Goal: Information Seeking & Learning: Learn about a topic

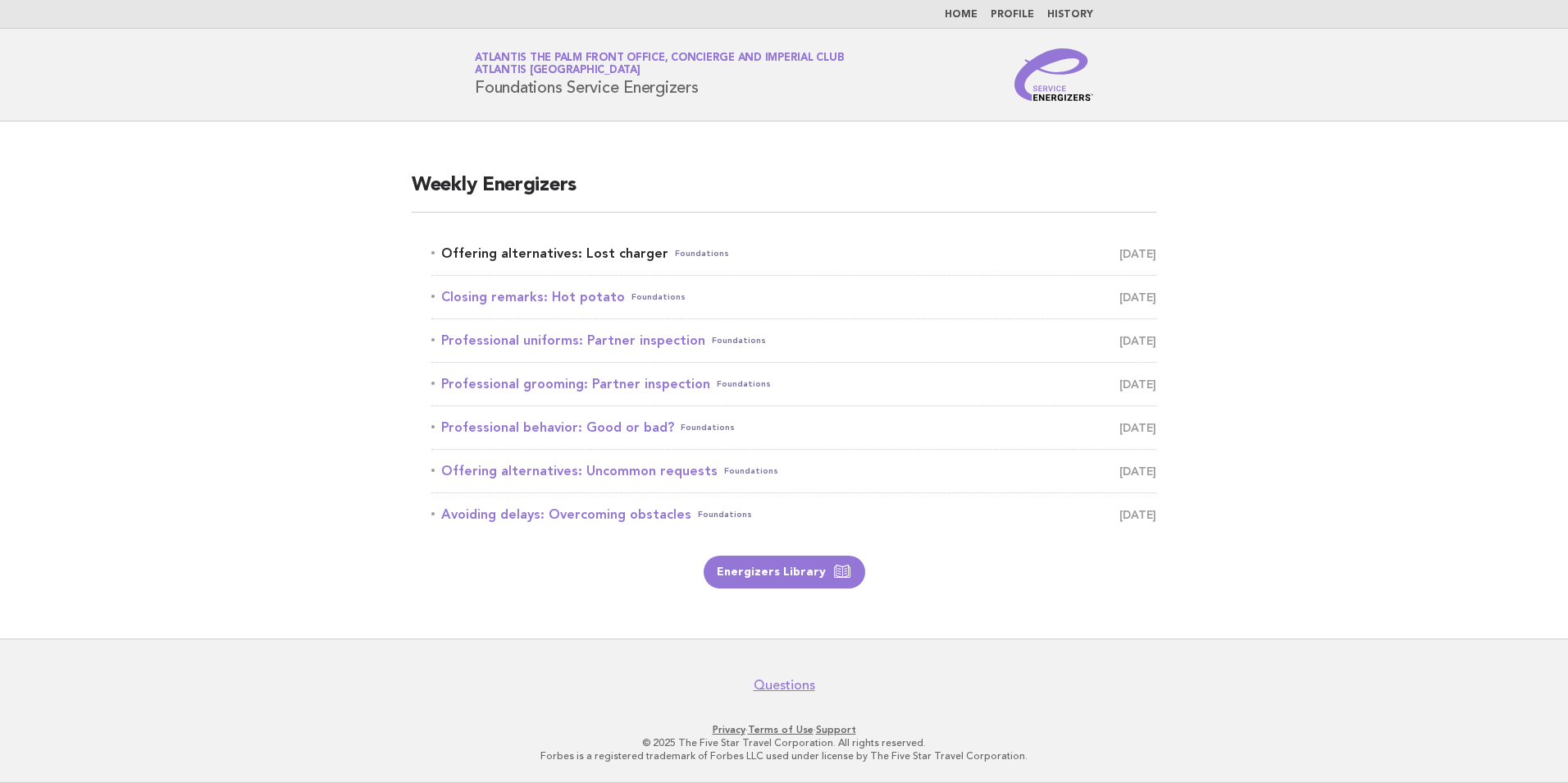
click at [583, 247] on link "Offering alternatives: Lost charger Foundations [DATE]" at bounding box center [794, 254] width 725 height 23
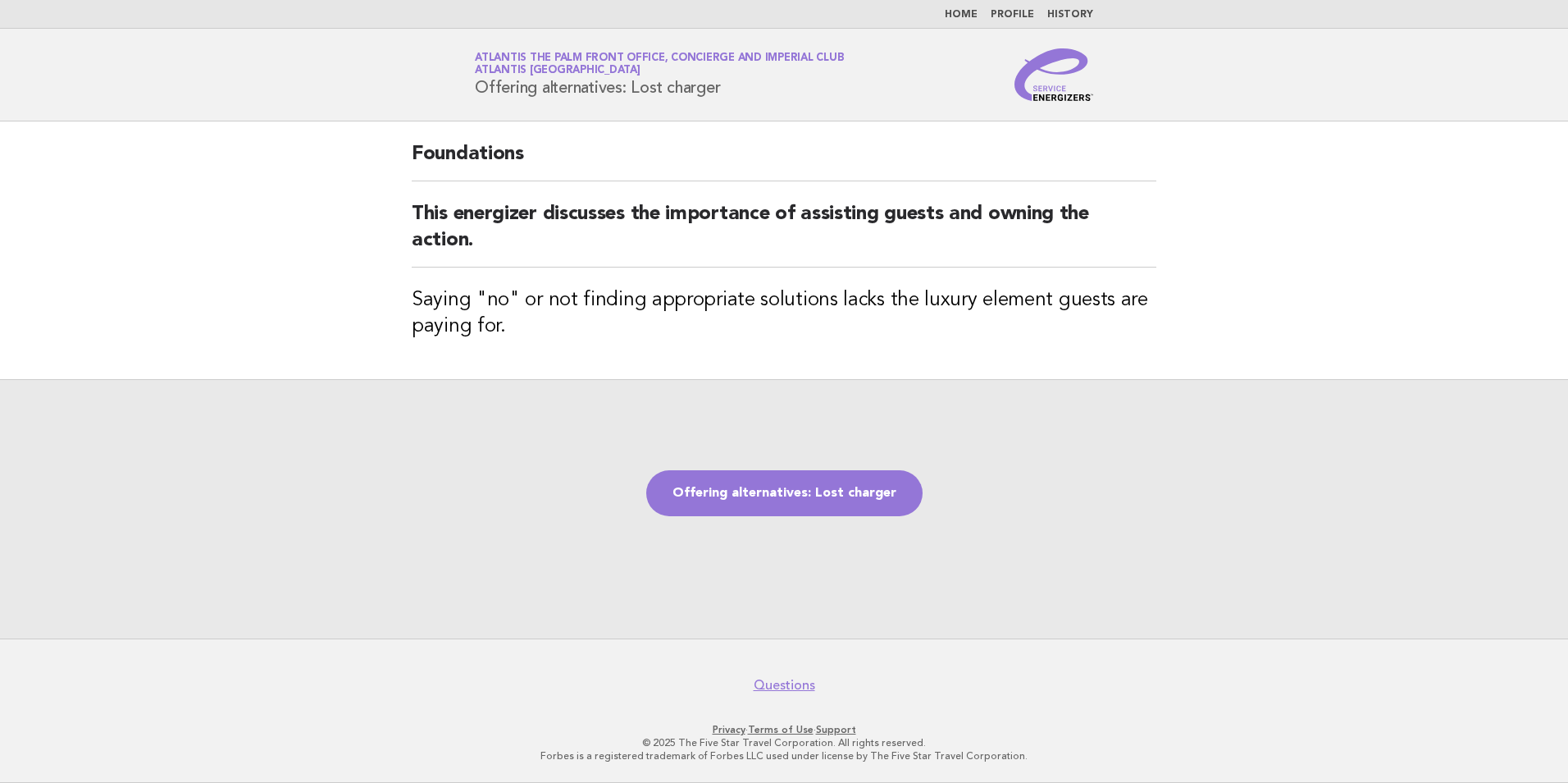
drag, startPoint x: 736, startPoint y: 93, endPoint x: 475, endPoint y: 99, distance: 261.1
click at [475, 99] on div "Service Energizers Atlantis The Palm Front Office, Concierge and Imperial Club …" at bounding box center [784, 74] width 664 height 52
copy h1 "Offering alternatives: Lost charger"
click at [537, 375] on div "Foundations This energizer discusses the importance of assisting guests and own…" at bounding box center [784, 250] width 784 height 258
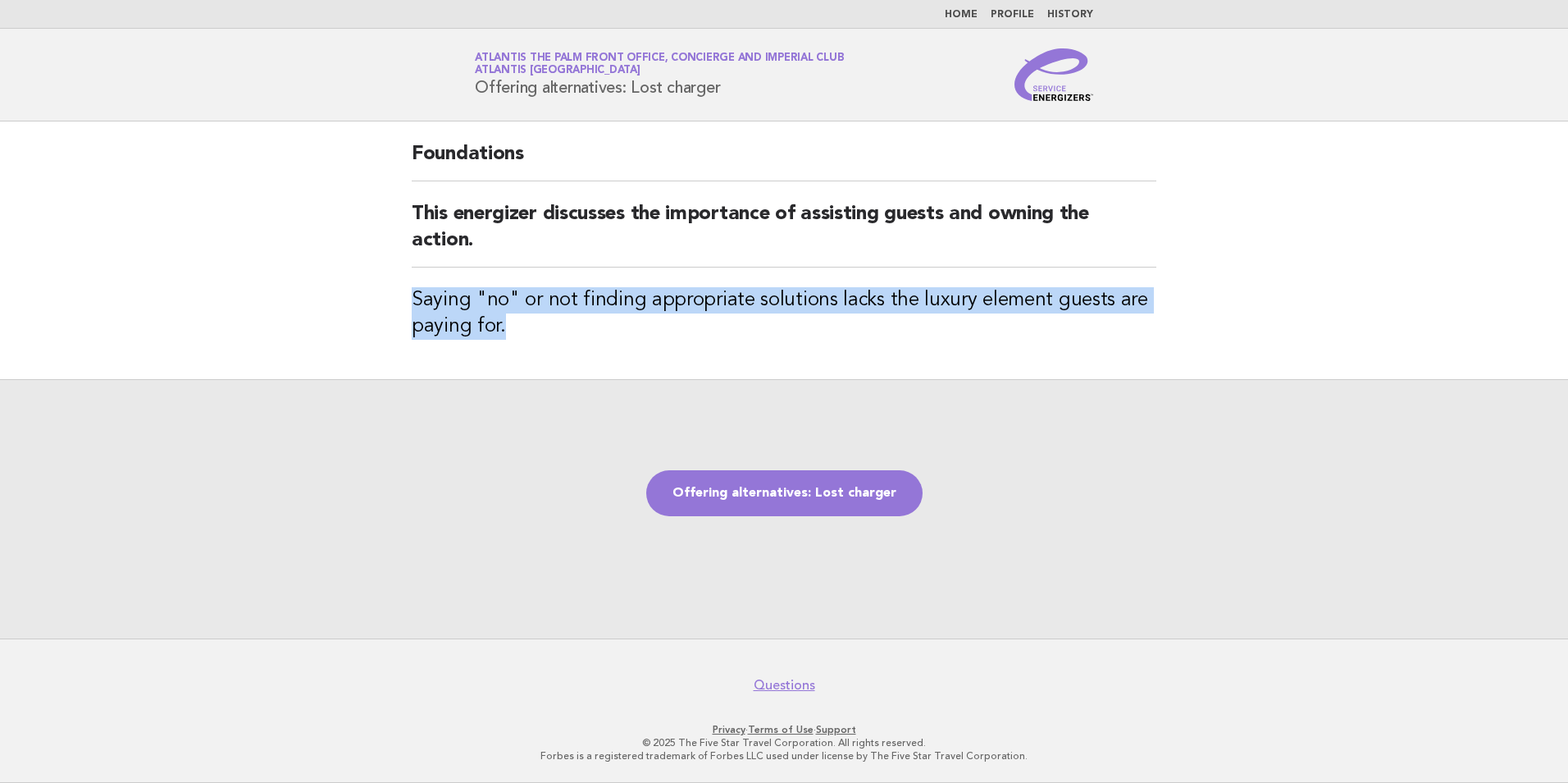
drag, startPoint x: 508, startPoint y: 326, endPoint x: 403, endPoint y: 291, distance: 110.7
click at [403, 291] on div "Foundations This energizer discusses the importance of assisting guests and own…" at bounding box center [784, 250] width 784 height 258
copy h3 "Saying "no" or not finding appropriate solutions lacks the luxury element guest…"
click at [831, 486] on link "Offering alternatives: Lost charger" at bounding box center [784, 492] width 277 height 46
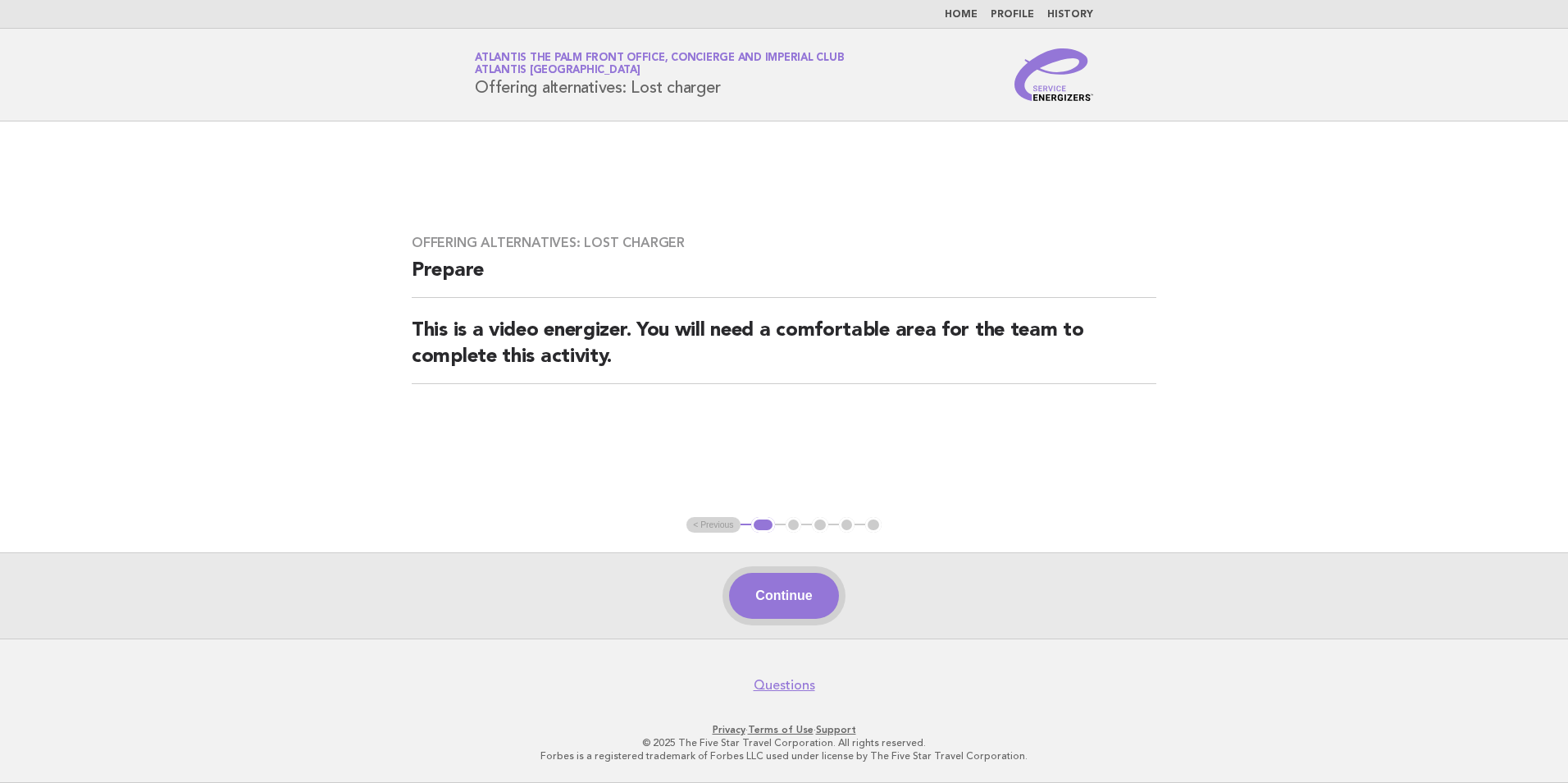
click at [792, 596] on button "Continue" at bounding box center [784, 595] width 109 height 46
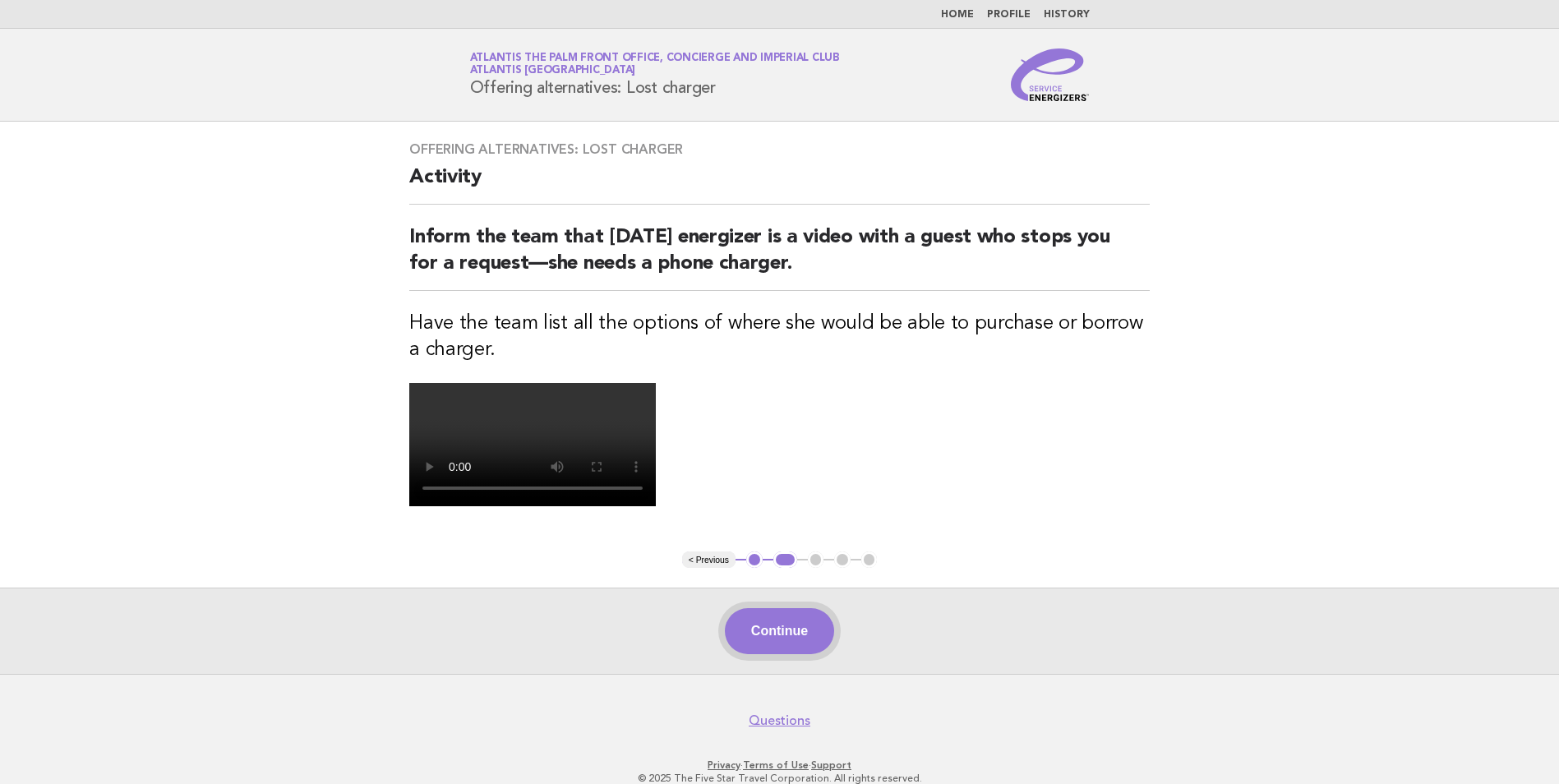
click at [656, 506] on video at bounding box center [532, 444] width 247 height 124
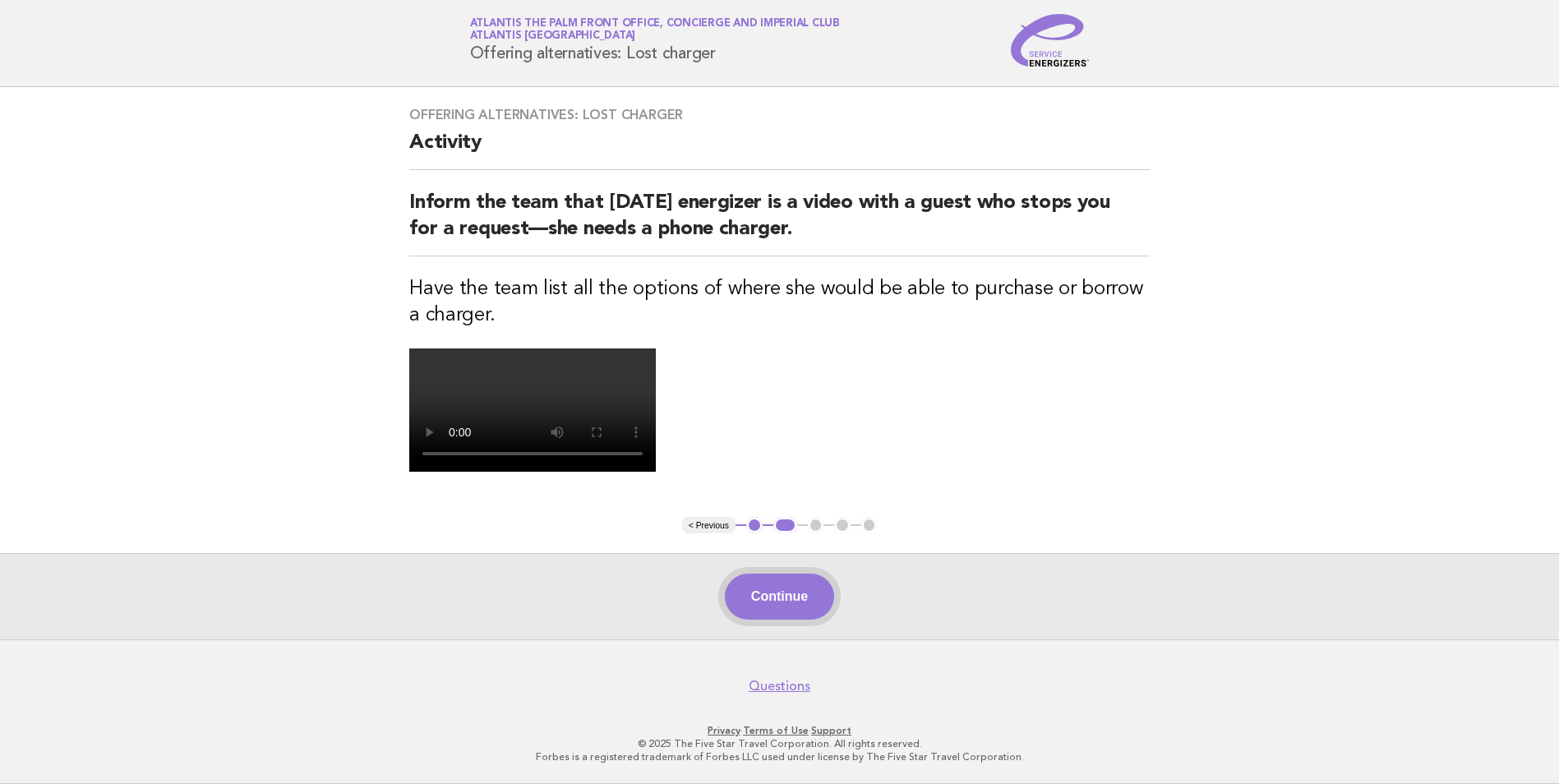
click at [776, 580] on button "Continue" at bounding box center [780, 596] width 110 height 46
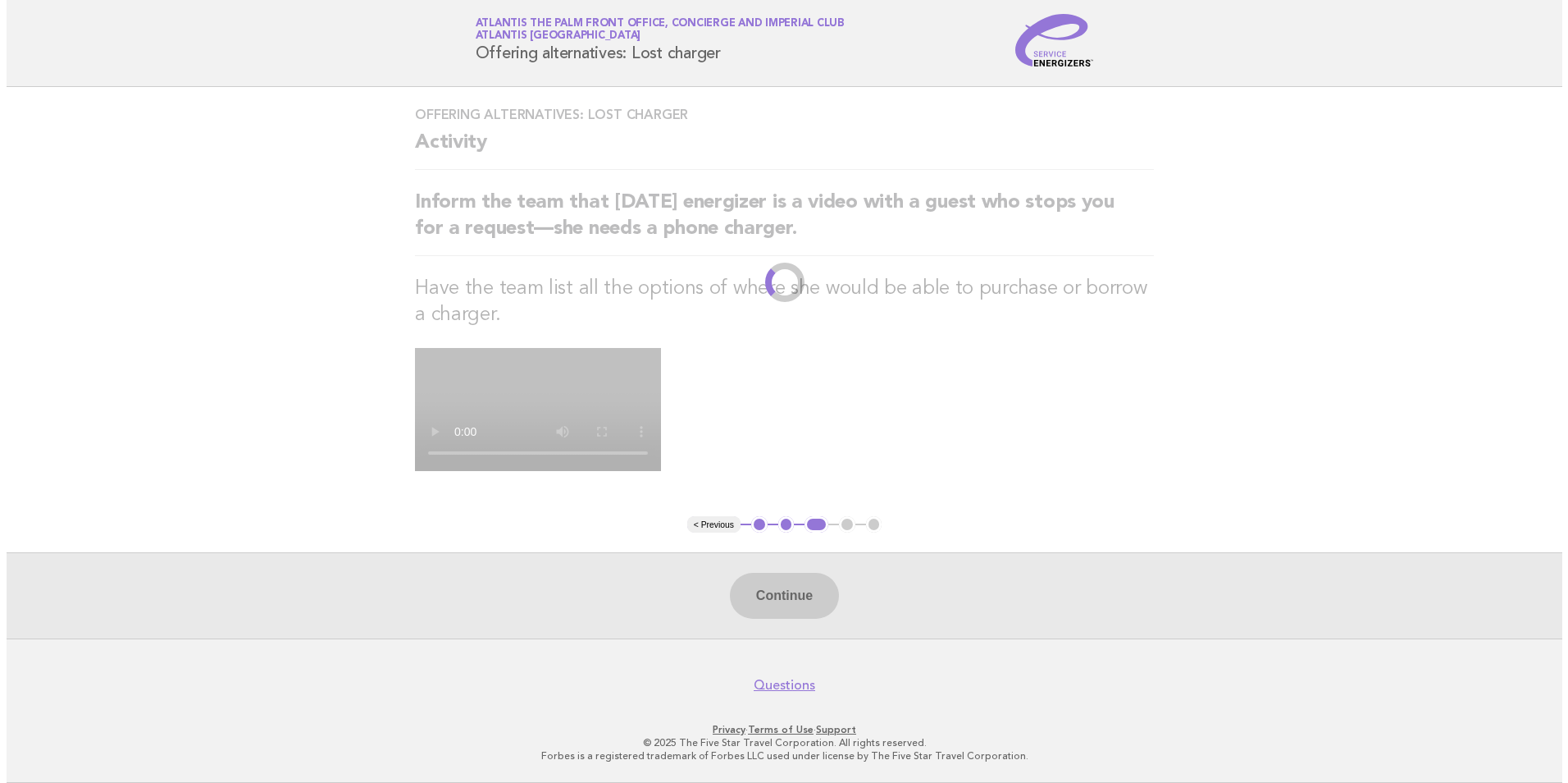
scroll to position [0, 0]
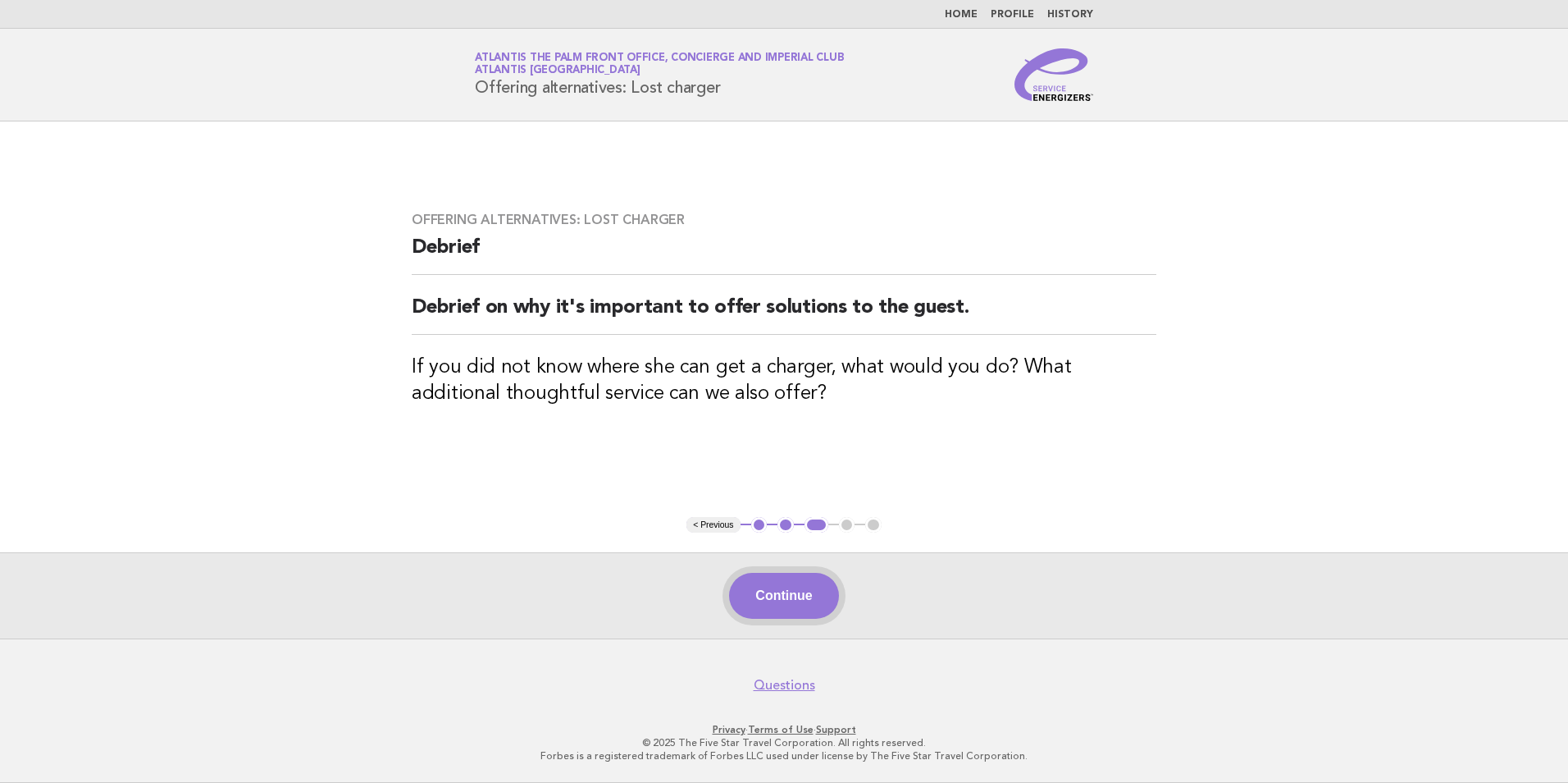
click at [820, 597] on button "Continue" at bounding box center [784, 595] width 109 height 46
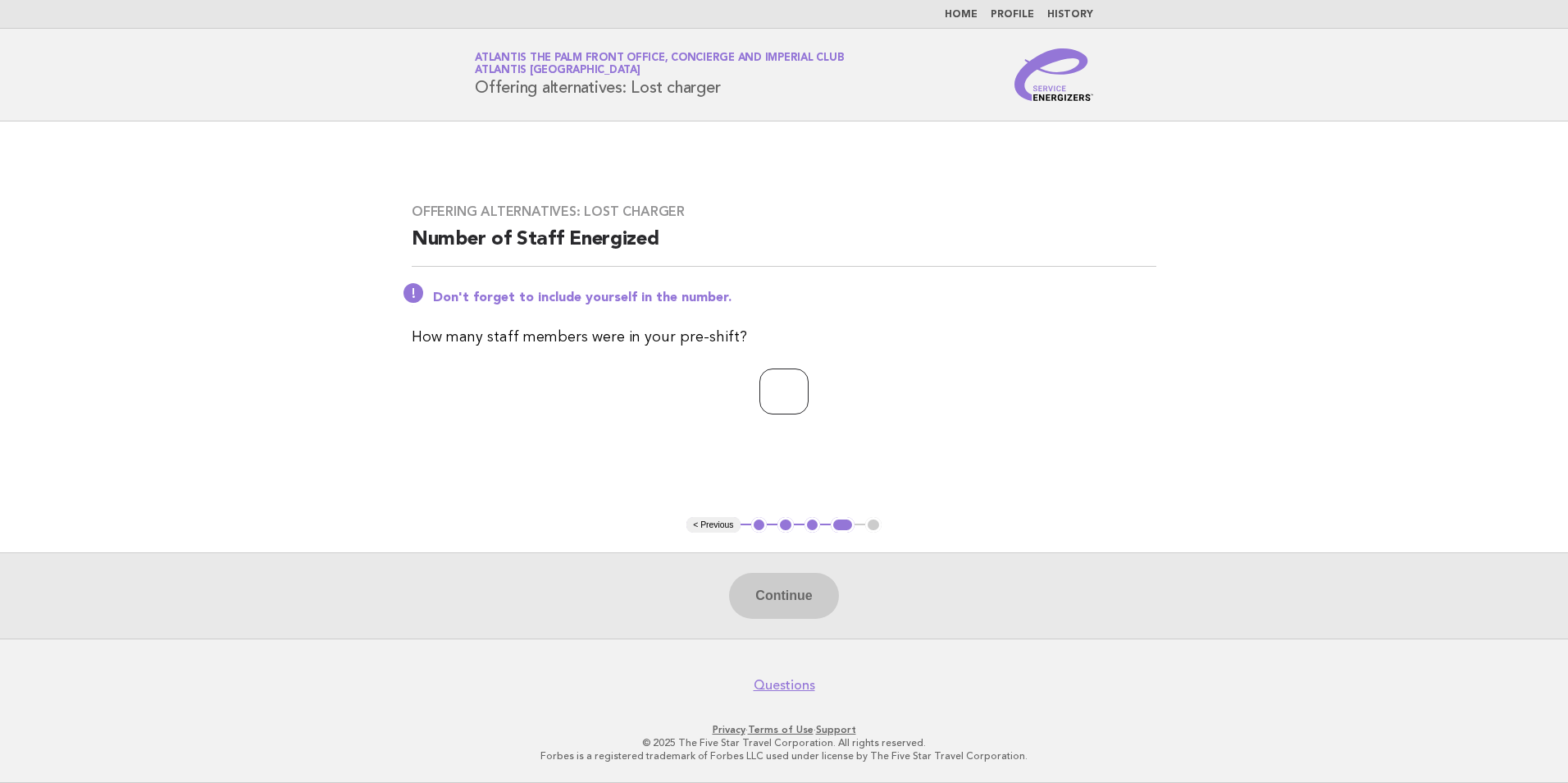
click at [765, 394] on input "number" at bounding box center [784, 391] width 49 height 46
type input "**"
click at [766, 602] on button "Continue" at bounding box center [784, 595] width 109 height 46
